Goal: Find specific page/section: Find specific page/section

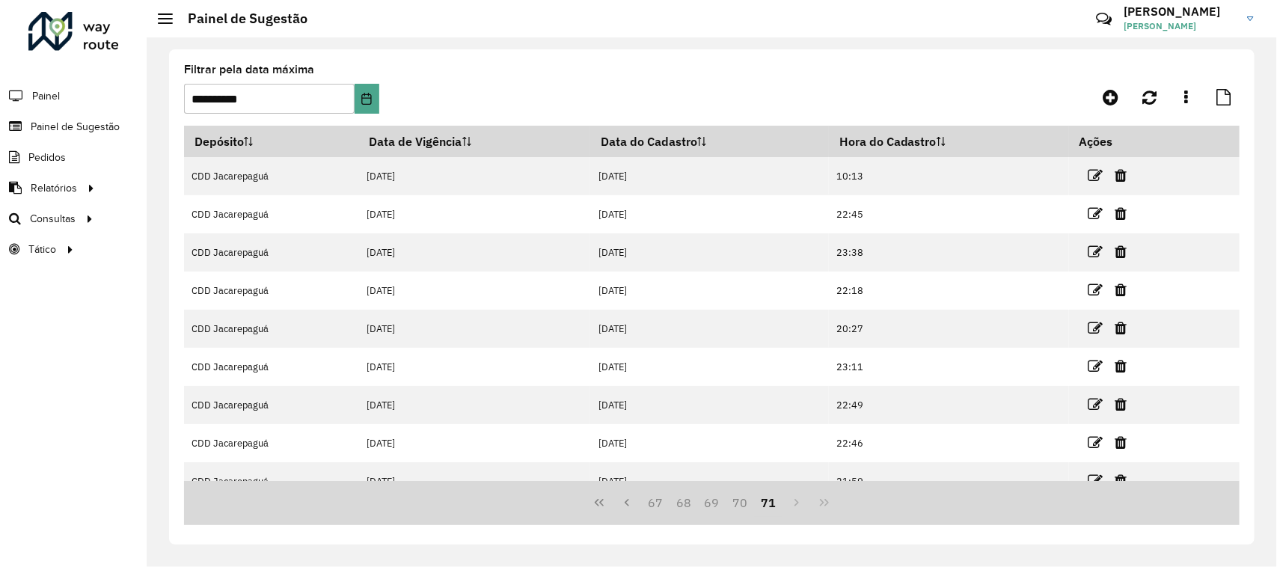
scroll to position [58, 0]
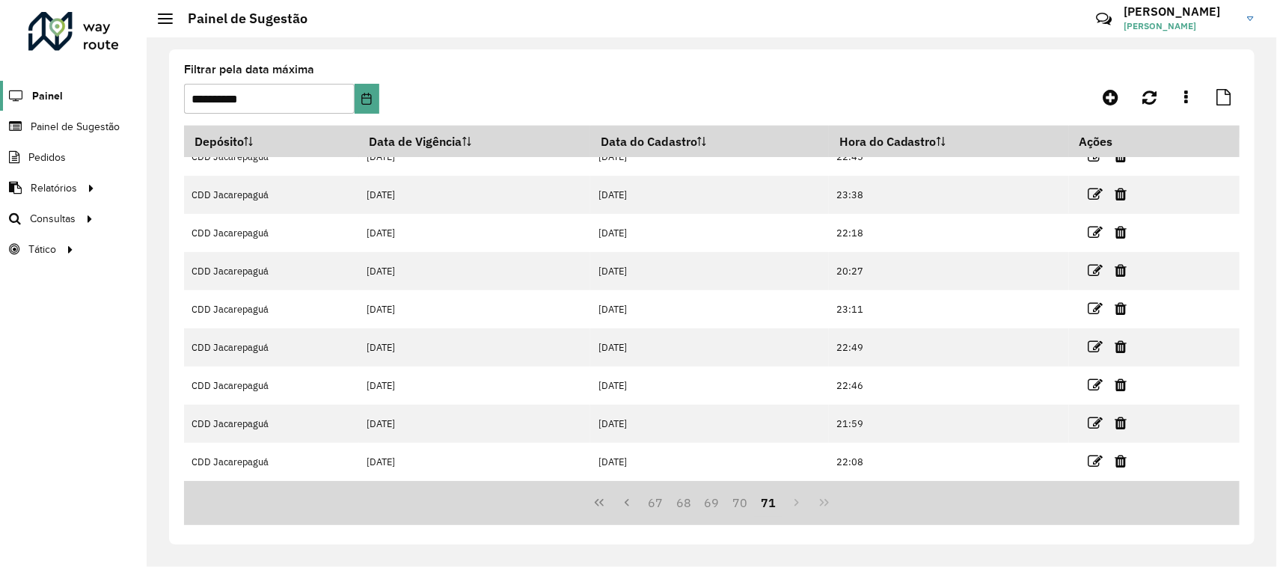
click at [58, 91] on span "Painel" at bounding box center [47, 96] width 31 height 16
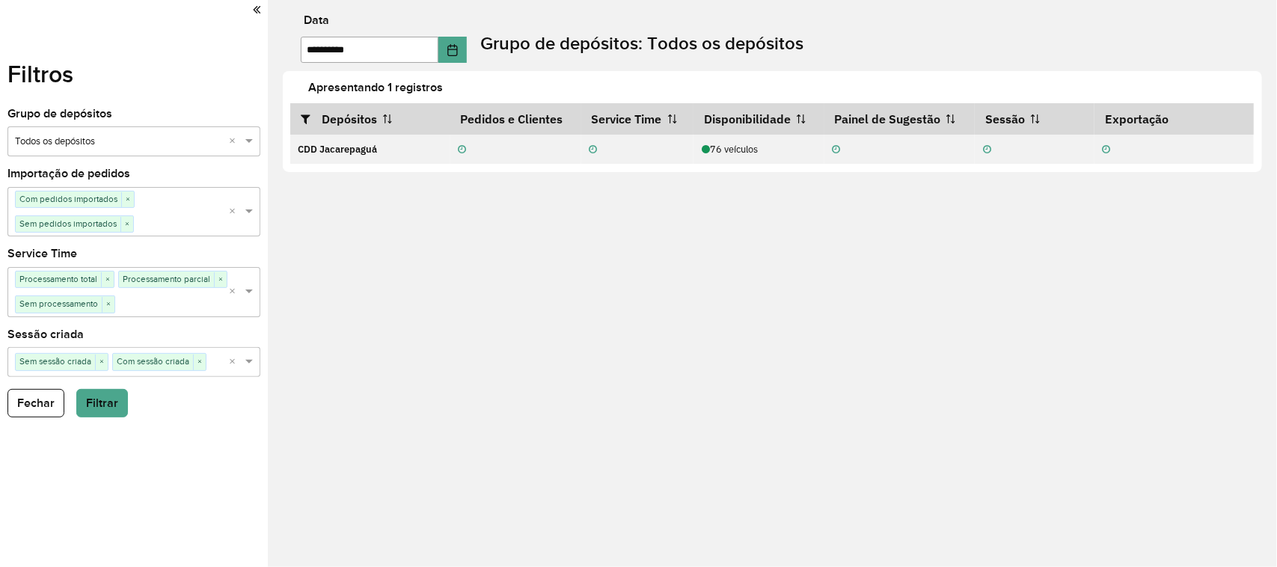
click at [253, 12] on icon at bounding box center [256, 9] width 7 height 13
